Goal: Task Accomplishment & Management: Use online tool/utility

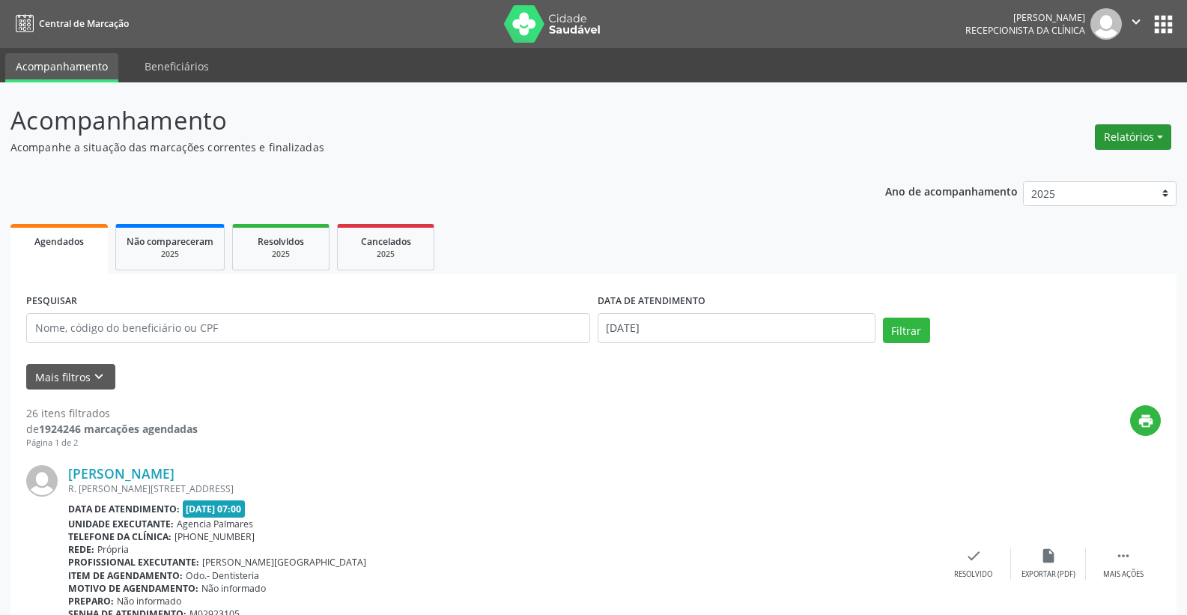
click at [1119, 138] on button "Relatórios" at bounding box center [1133, 136] width 76 height 25
click at [1071, 172] on link "Agendamentos" at bounding box center [1091, 169] width 161 height 21
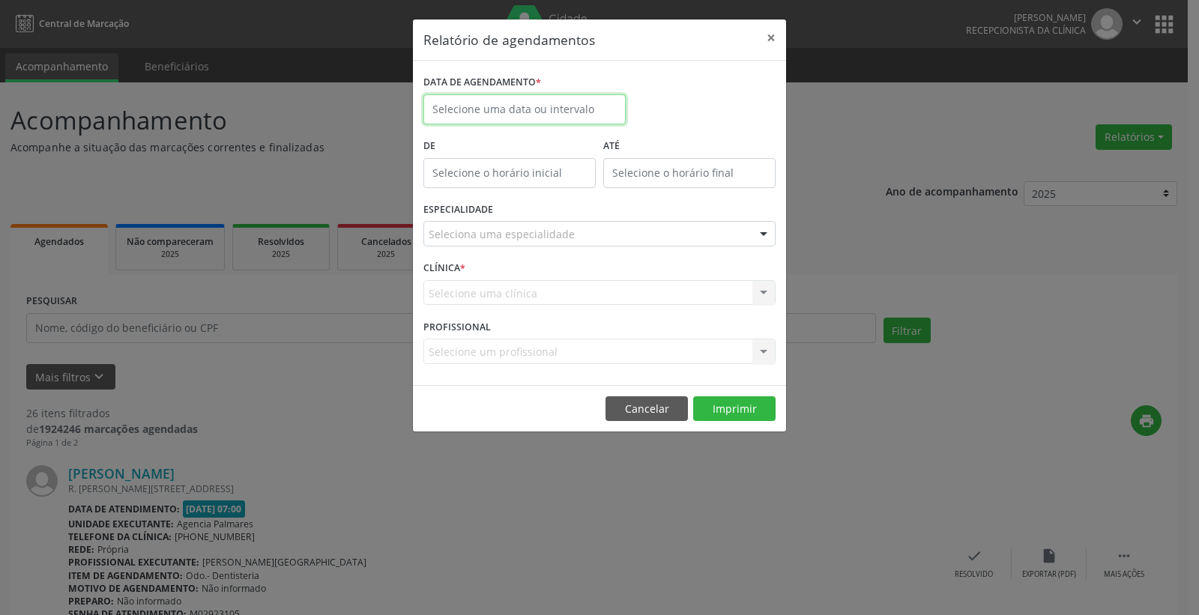
click at [534, 114] on body "Central de Marcação [PERSON_NAME] Recepcionista da clínica  Configurações Sair…" at bounding box center [599, 307] width 1199 height 615
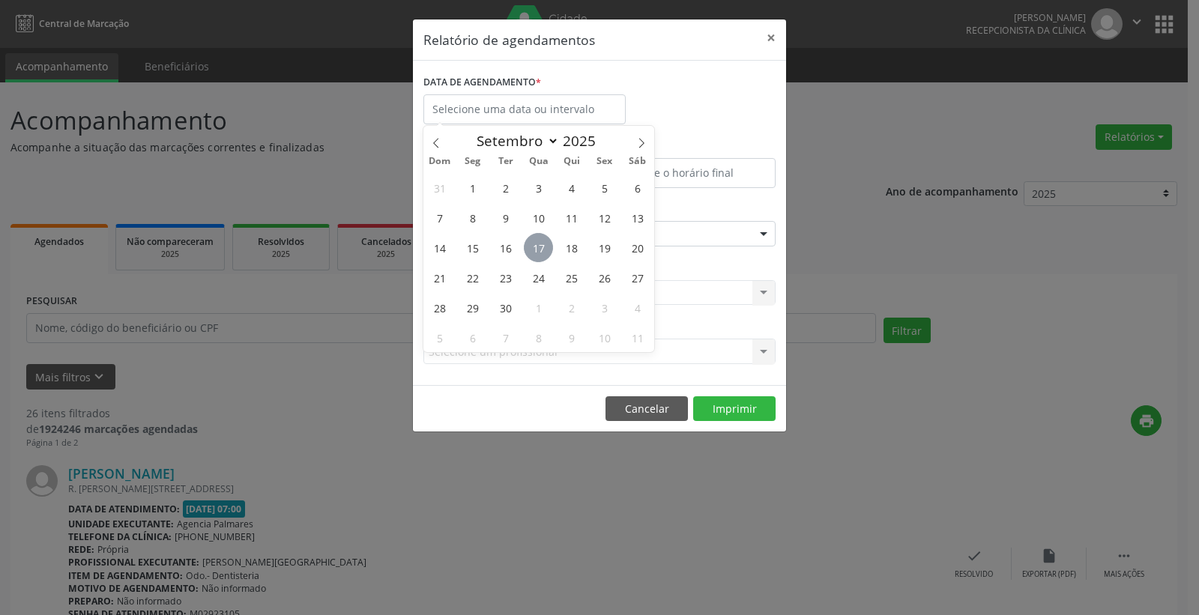
click at [538, 243] on span "17" at bounding box center [538, 247] width 29 height 29
type input "[DATE]"
click at [538, 243] on span "17" at bounding box center [538, 247] width 29 height 29
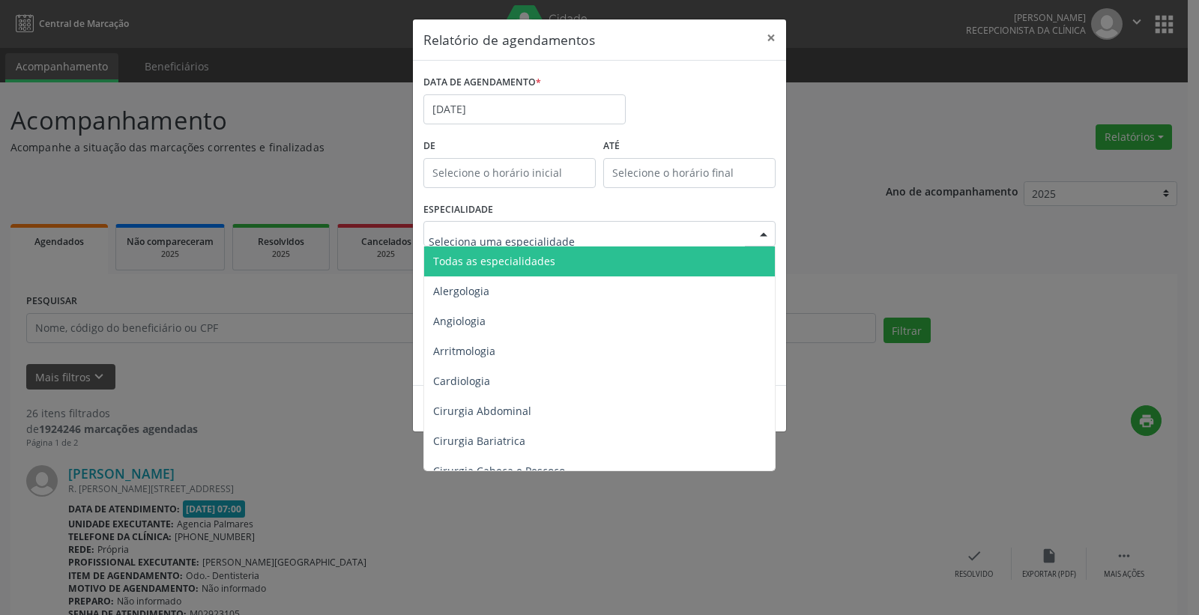
click at [731, 234] on div at bounding box center [599, 233] width 352 height 25
click at [503, 264] on span "Todas as especialidades" at bounding box center [494, 261] width 122 height 14
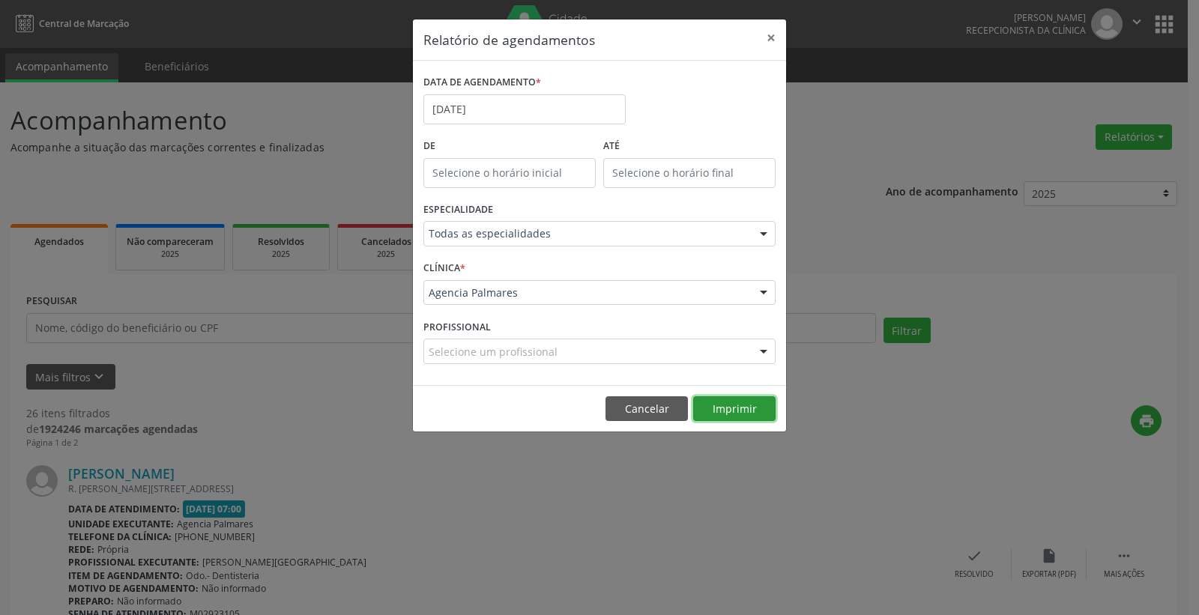
click at [733, 412] on button "Imprimir" at bounding box center [734, 408] width 82 height 25
